Goal: Check status: Check status

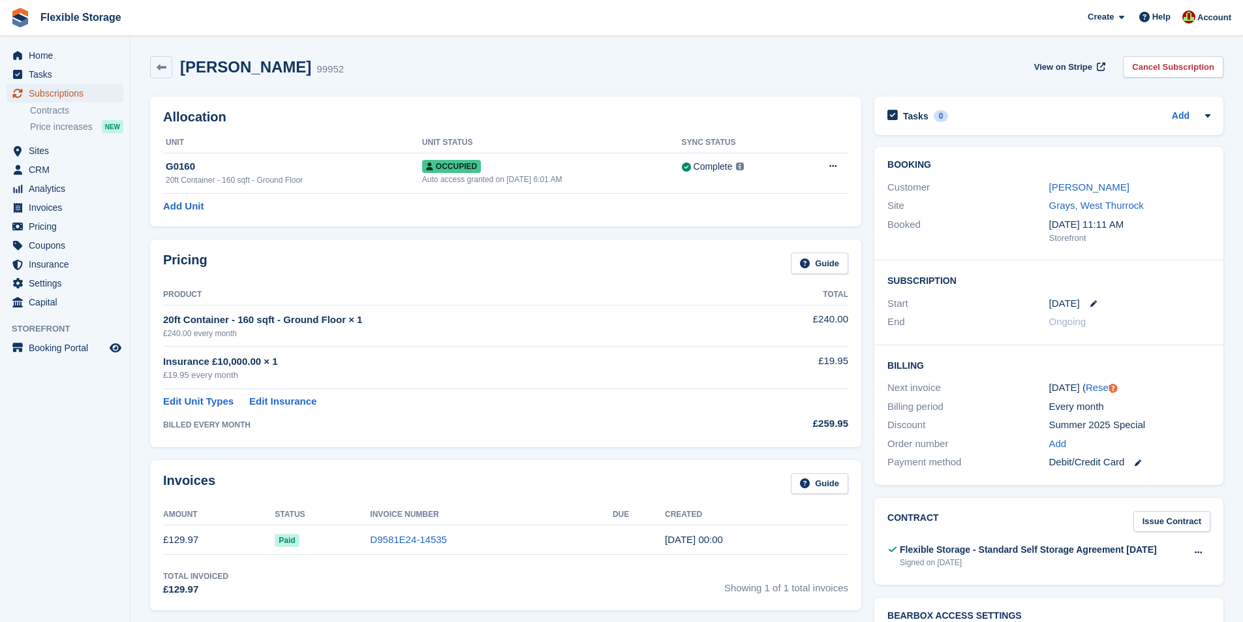
click at [57, 97] on span "Subscriptions" at bounding box center [68, 93] width 78 height 18
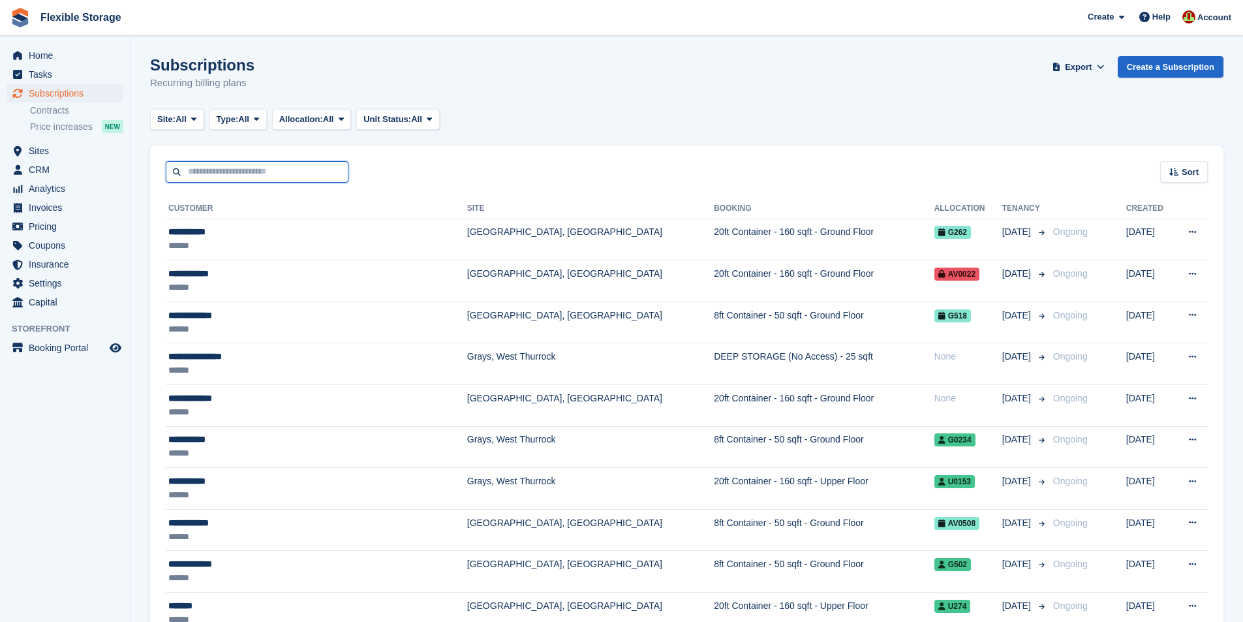
click at [235, 177] on input "text" at bounding box center [257, 172] width 183 height 22
type input "*****"
